Goal: Entertainment & Leisure: Browse casually

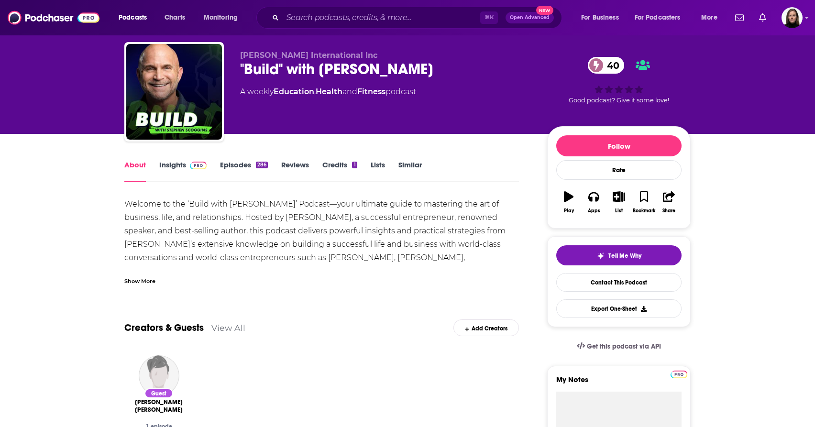
scroll to position [24, 0]
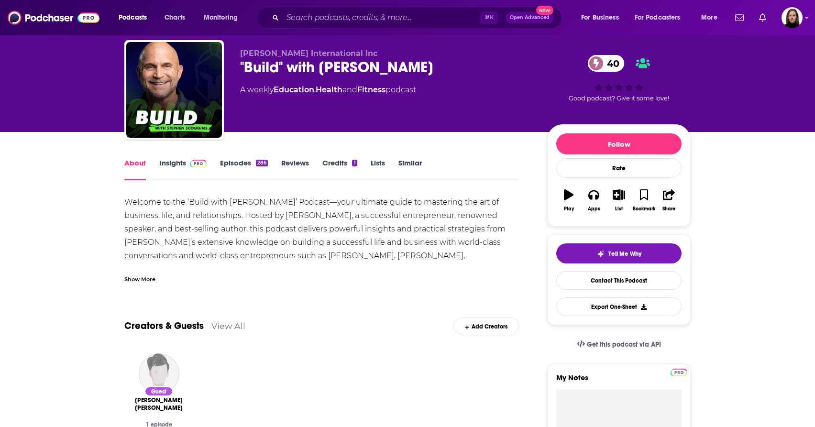
click at [142, 280] on div "Show More" at bounding box center [139, 278] width 31 height 9
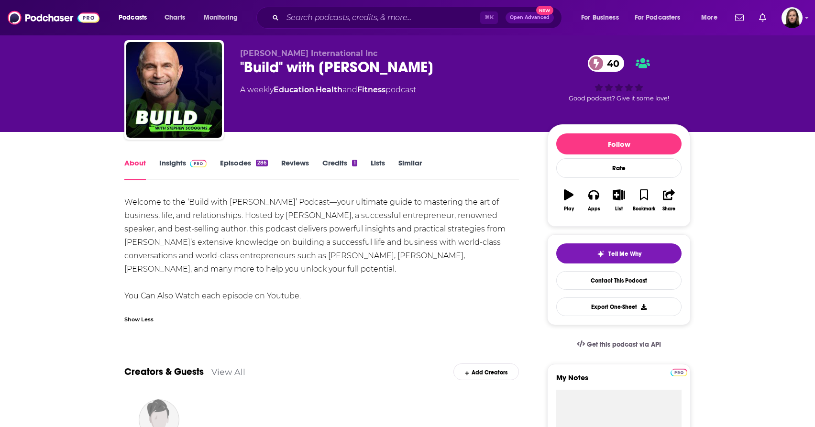
scroll to position [0, 0]
